Goal: Navigation & Orientation: Find specific page/section

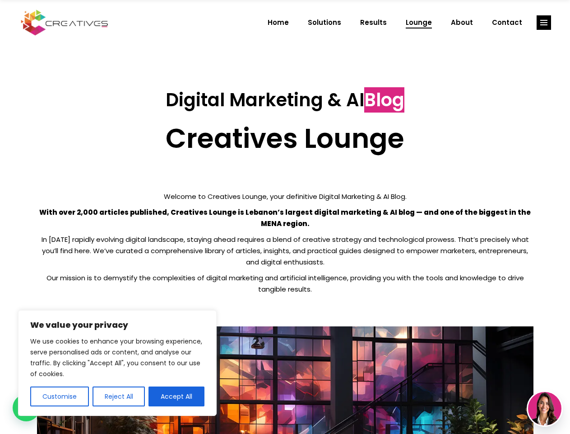
click at [285, 217] on p "With over 2,000 articles published, Creatives Lounge is Lebanon’s largest digit…" at bounding box center [285, 217] width 497 height 23
click at [59, 396] on button "Customise" at bounding box center [59, 396] width 59 height 20
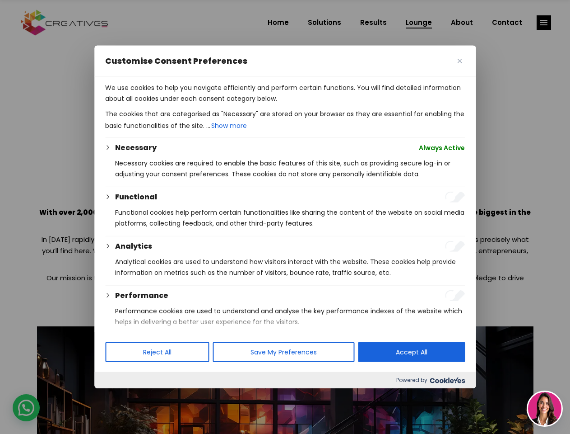
click at [118, 396] on div at bounding box center [285, 217] width 570 height 434
click at [177, 104] on p "We use cookies to help you navigate efficiently and perform certain functions. …" at bounding box center [285, 93] width 360 height 22
click at [544, 23] on div at bounding box center [285, 217] width 570 height 434
click at [545, 408] on img at bounding box center [544, 408] width 33 height 33
